Goal: Task Accomplishment & Management: Manage account settings

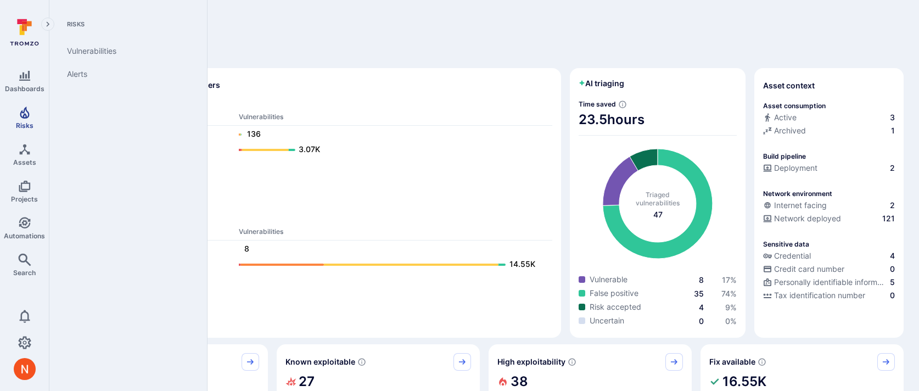
click at [32, 124] on span "Risks" at bounding box center [25, 125] width 18 height 8
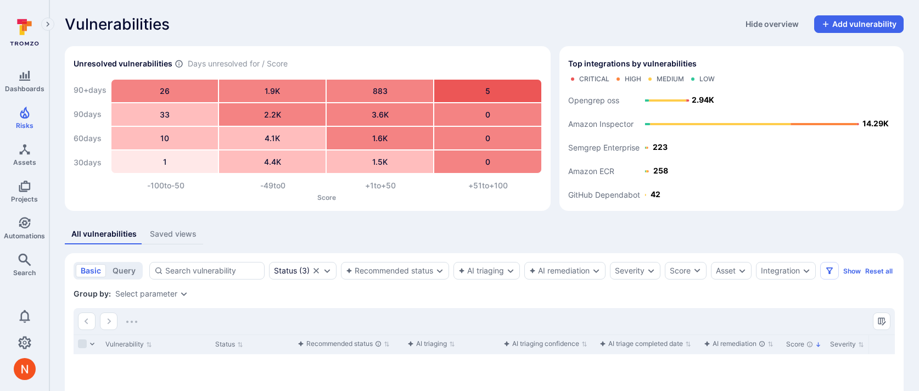
click at [810, 185] on rect "Top integrations by vulnerabilities bar" at bounding box center [731, 145] width 327 height 114
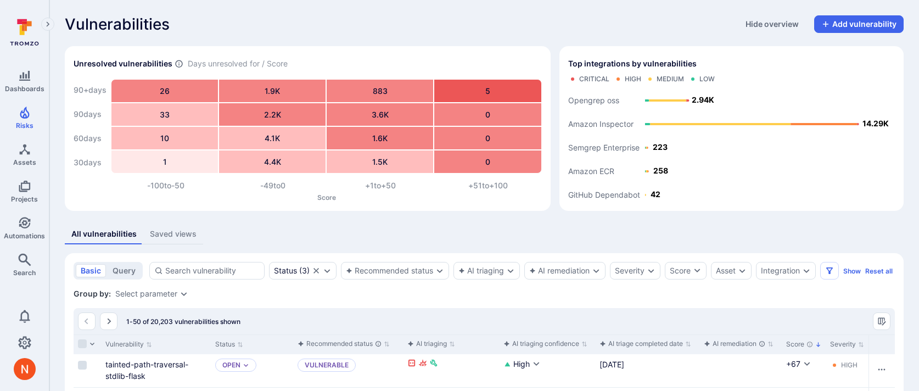
scroll to position [81, 0]
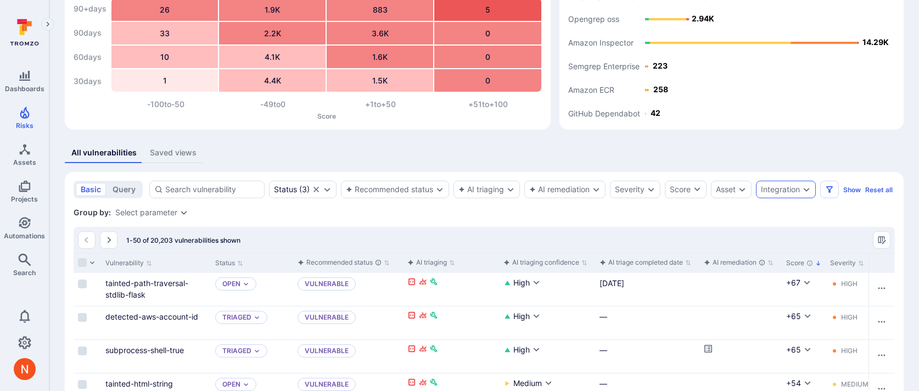
click at [796, 183] on div "Integration" at bounding box center [786, 190] width 60 height 18
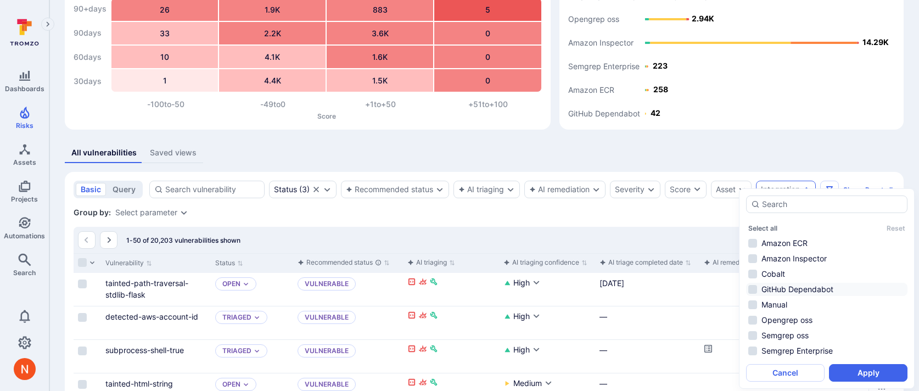
click at [787, 286] on li "GitHub Dependabot" at bounding box center [826, 289] width 161 height 13
click at [857, 370] on button "Apply" at bounding box center [868, 373] width 79 height 18
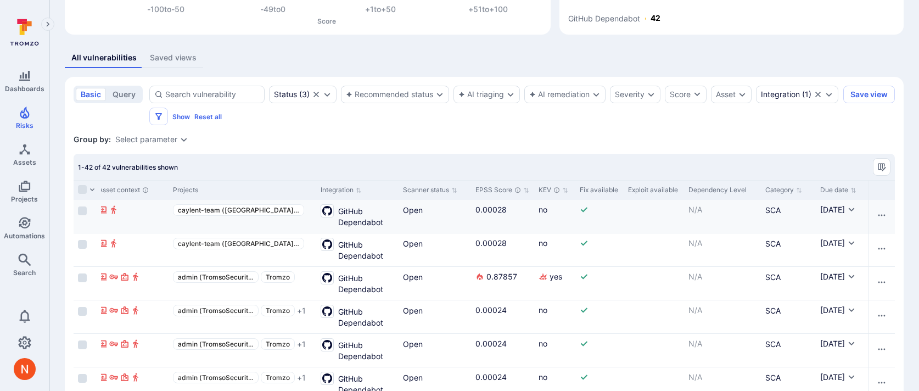
scroll to position [0, 1029]
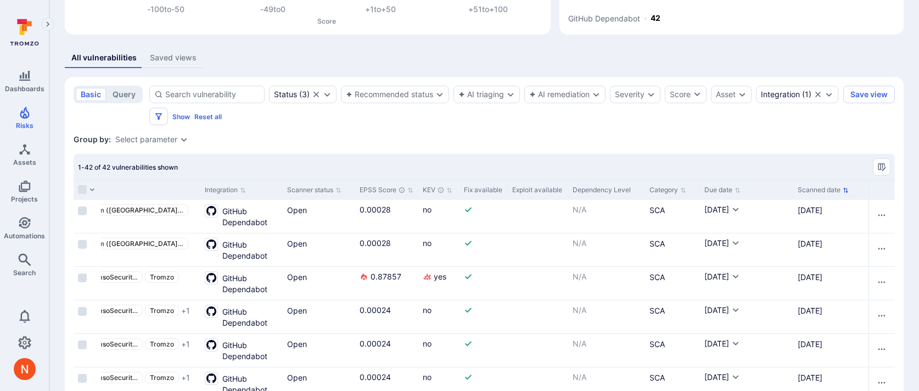
click at [820, 191] on button "Scanned date" at bounding box center [823, 190] width 51 height 9
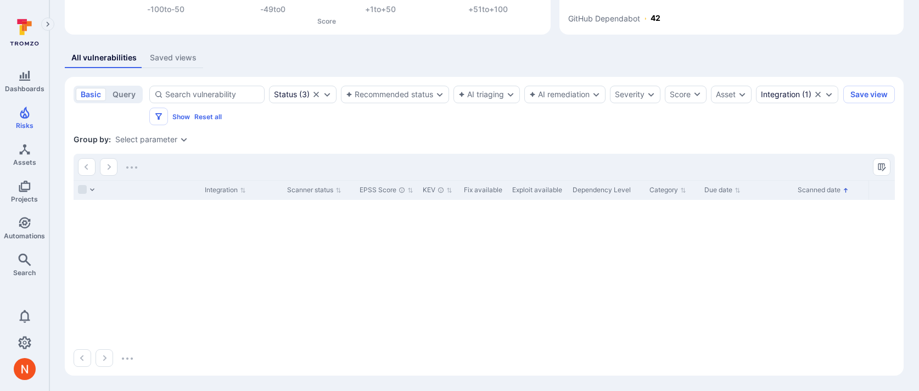
click at [820, 191] on button "Scanned date" at bounding box center [823, 190] width 51 height 9
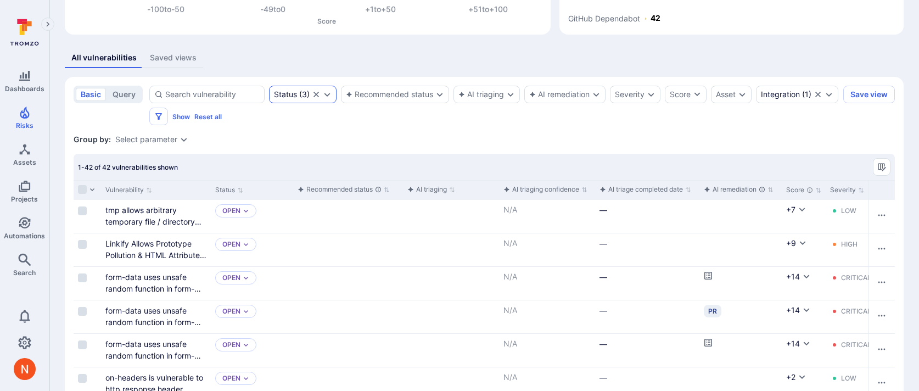
click at [305, 89] on div "Status ( 3 )" at bounding box center [303, 95] width 68 height 18
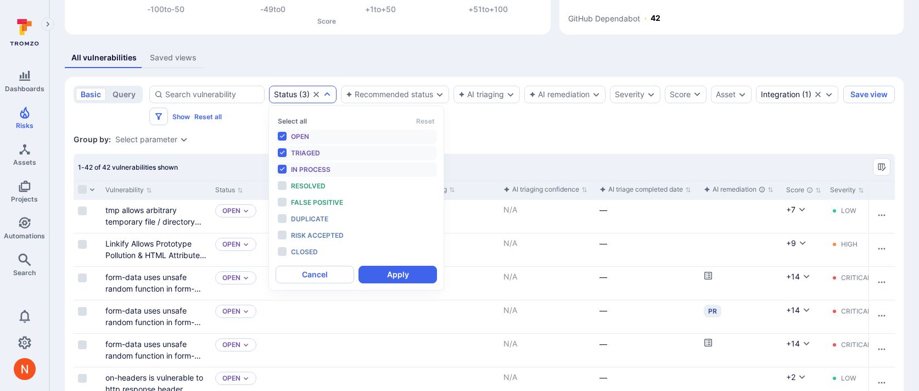
scroll to position [9, 0]
click at [22, 350] on link "Settings" at bounding box center [24, 343] width 49 height 22
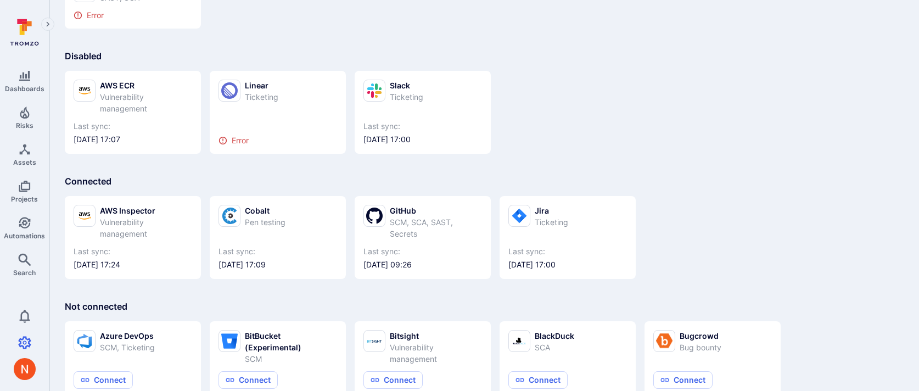
scroll to position [131, 0]
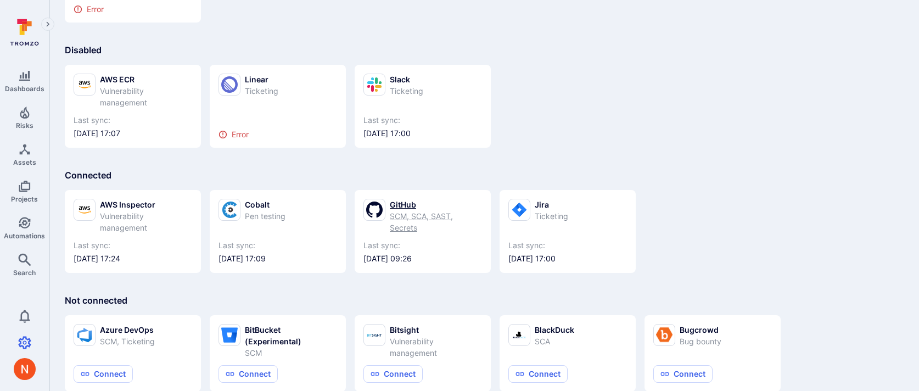
click at [367, 200] on icon at bounding box center [374, 209] width 16 height 21
